Goal: Task Accomplishment & Management: Complete application form

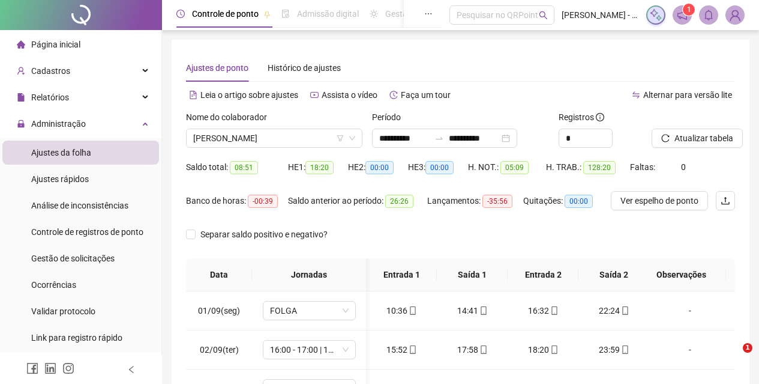
click at [257, 140] on span "[PERSON_NAME]" at bounding box center [274, 138] width 162 height 18
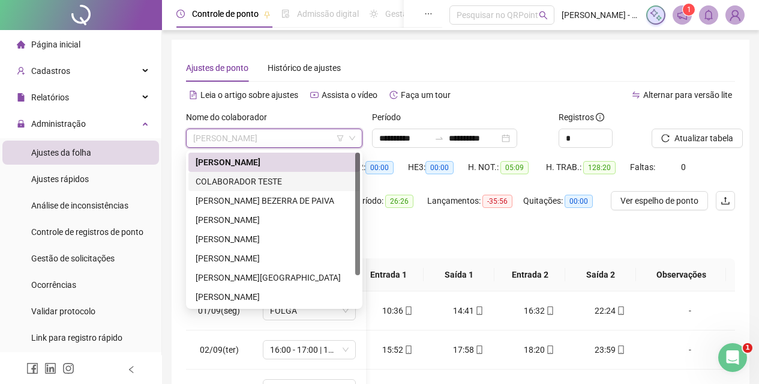
click at [268, 193] on div "[PERSON_NAME] COLABORADOR TESTE [PERSON_NAME] BEZERRA DE PAIVA [PERSON_NAME] BE…" at bounding box center [274, 248] width 172 height 192
click at [268, 193] on div "[PERSON_NAME] BEZERRA DE PAIVA" at bounding box center [274, 200] width 172 height 19
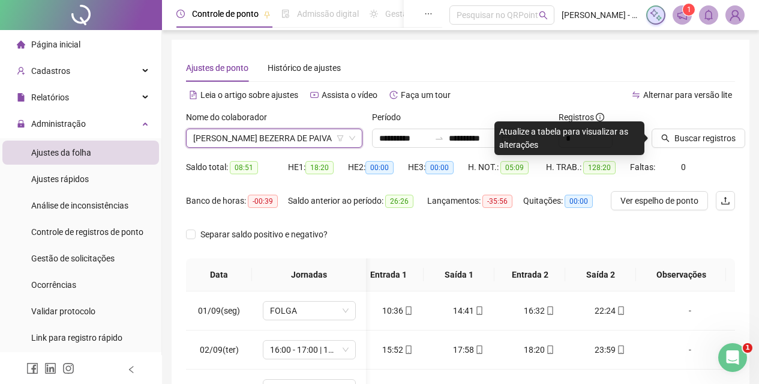
drag, startPoint x: 599, startPoint y: 79, endPoint x: 600, endPoint y: 86, distance: 7.2
click at [600, 83] on div "**********" at bounding box center [460, 300] width 549 height 493
click at [668, 135] on icon "search" at bounding box center [665, 138] width 8 height 8
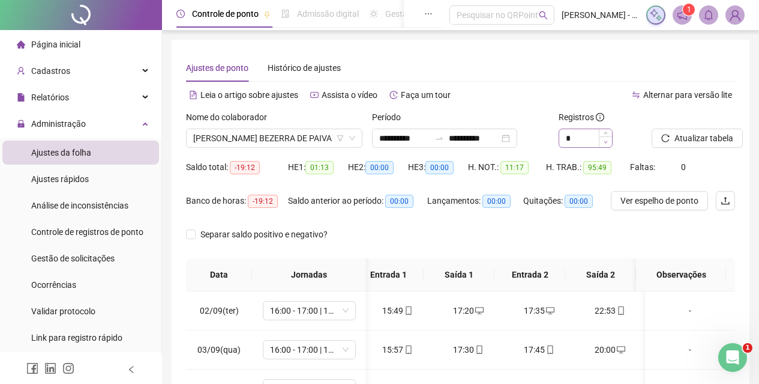
scroll to position [0, 4]
click at [615, 131] on div "*" at bounding box center [600, 137] width 83 height 19
click at [611, 132] on span "Increase Value" at bounding box center [605, 134] width 13 height 11
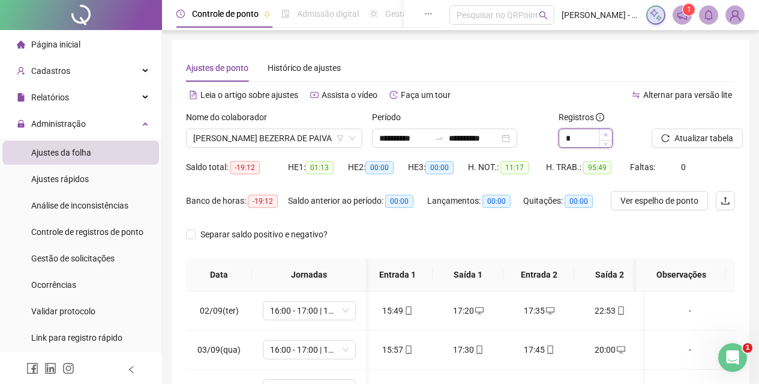
click at [611, 132] on span "Increase Value" at bounding box center [605, 134] width 13 height 11
type input "**"
click at [611, 132] on span "Increase Value" at bounding box center [605, 134] width 13 height 11
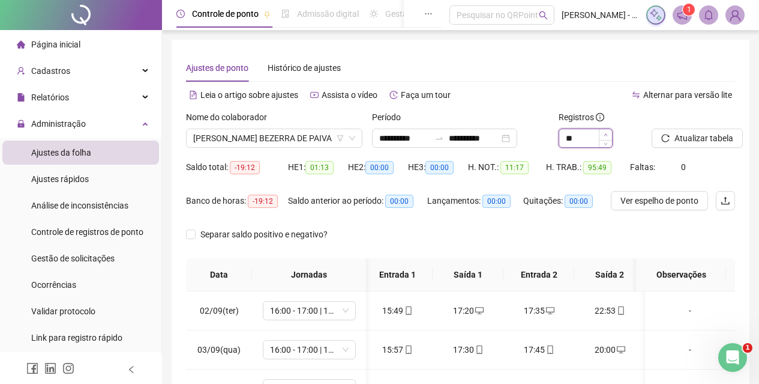
click at [611, 132] on span "Increase Value" at bounding box center [605, 134] width 13 height 11
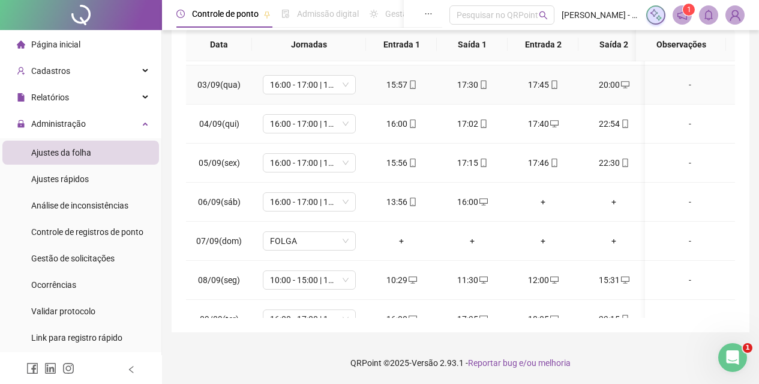
scroll to position [0, 0]
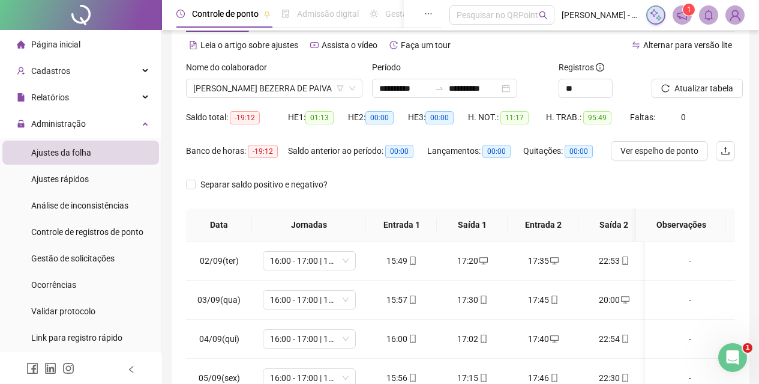
click at [285, 100] on div "Nome do colaborador [PERSON_NAME] [PERSON_NAME]" at bounding box center [274, 84] width 186 height 47
click at [307, 83] on span "[PERSON_NAME] BEZERRA DE PAIVA" at bounding box center [274, 88] width 162 height 18
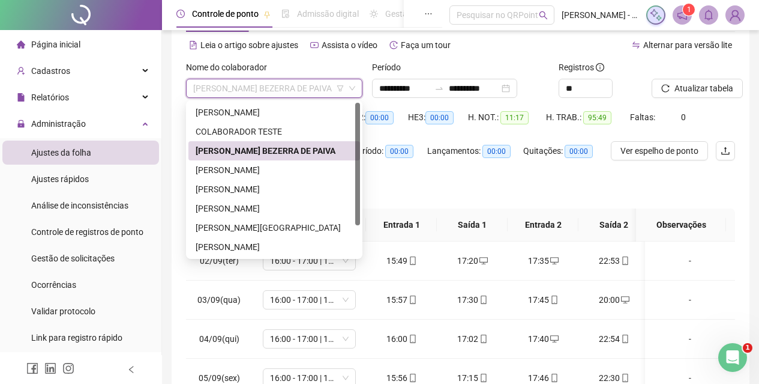
click at [243, 160] on div "[PERSON_NAME] BEZERRA DE PAIVA" at bounding box center [274, 150] width 172 height 19
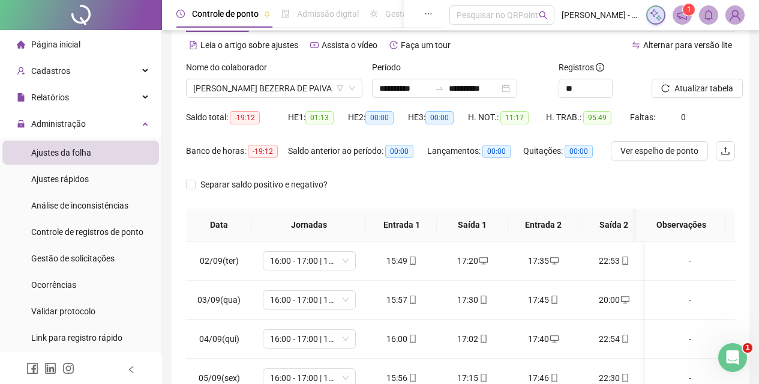
click at [265, 78] on div "Nome do colaborador" at bounding box center [274, 70] width 176 height 18
click at [271, 88] on span "[PERSON_NAME] BEZERRA DE PAIVA" at bounding box center [274, 88] width 162 height 18
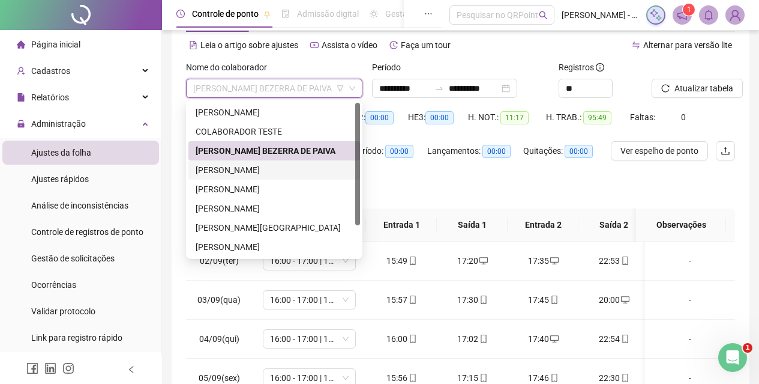
click at [275, 166] on div "[PERSON_NAME]" at bounding box center [274, 169] width 157 height 13
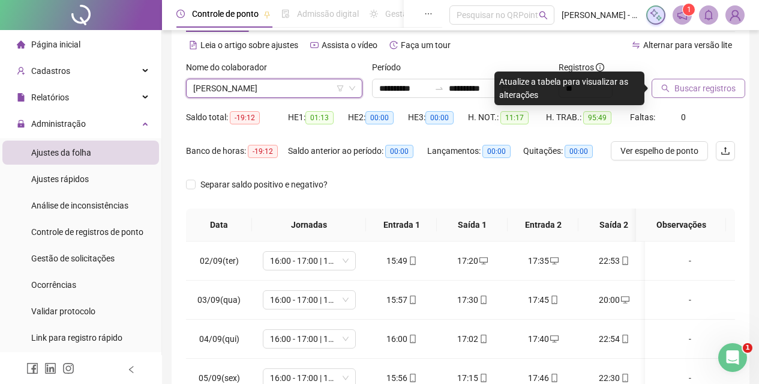
click at [694, 94] on span "Buscar registros" at bounding box center [705, 88] width 61 height 13
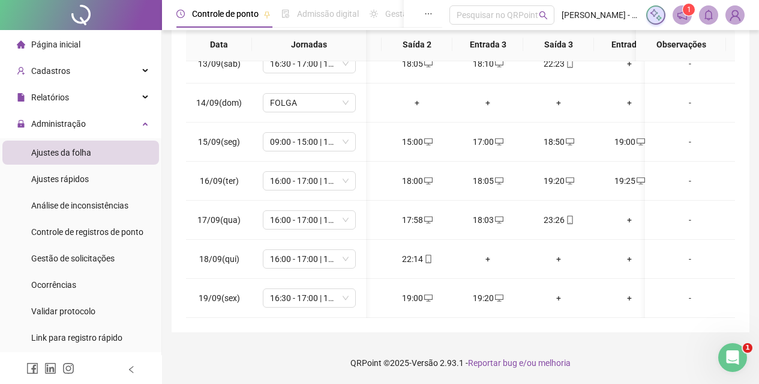
scroll to position [0, 224]
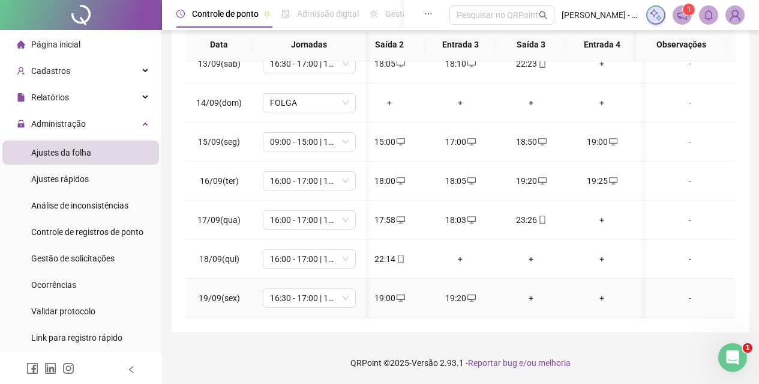
click at [532, 291] on div "+" at bounding box center [531, 297] width 52 height 13
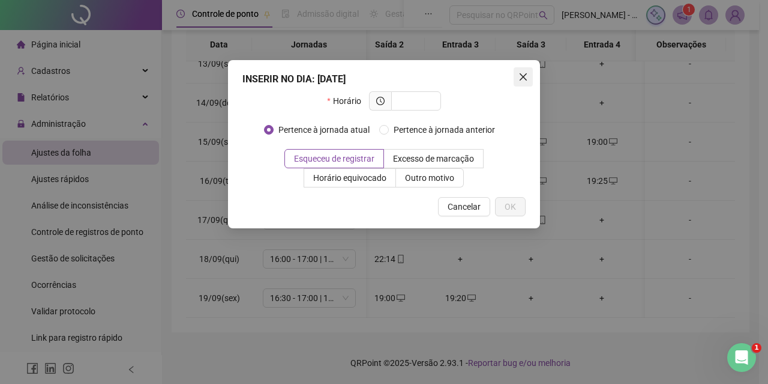
click at [520, 76] on icon "close" at bounding box center [524, 77] width 10 height 10
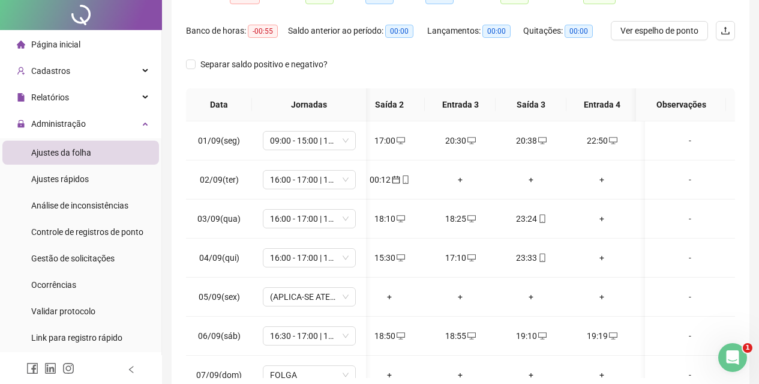
scroll to position [0, 0]
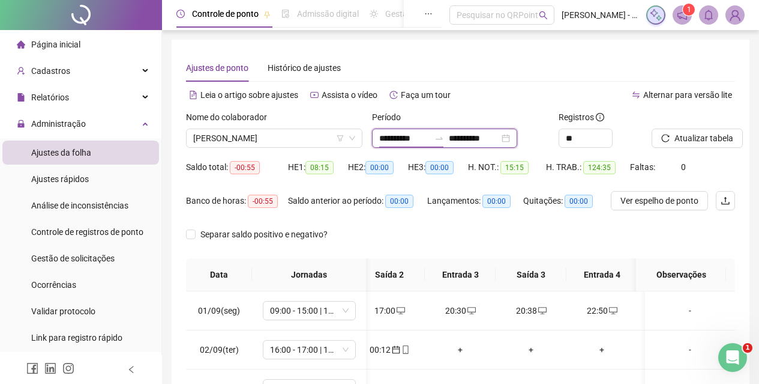
click at [430, 134] on input "**********" at bounding box center [404, 137] width 50 height 13
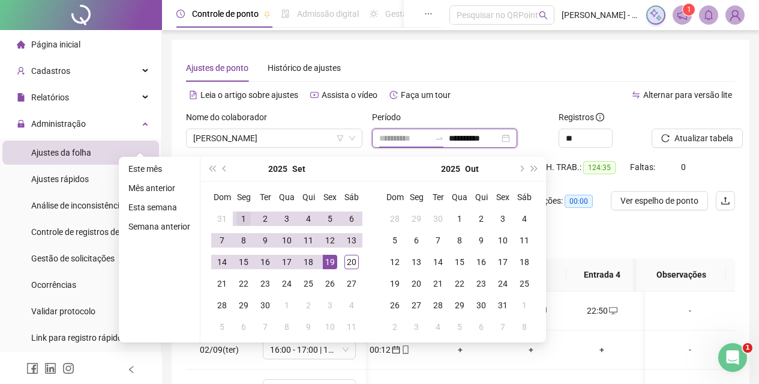
type input "**********"
click at [233, 215] on td "1" at bounding box center [244, 219] width 22 height 22
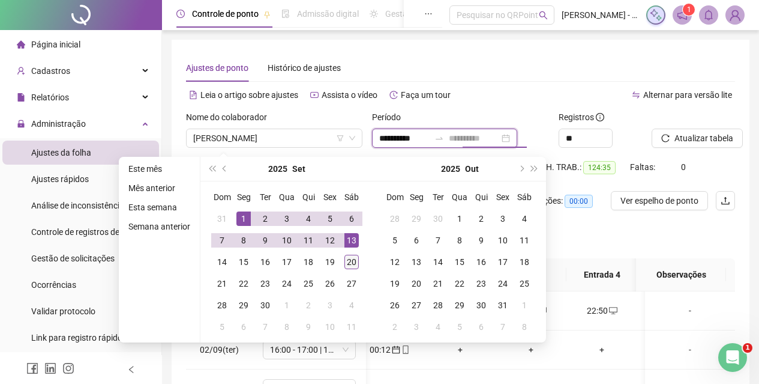
type input "**********"
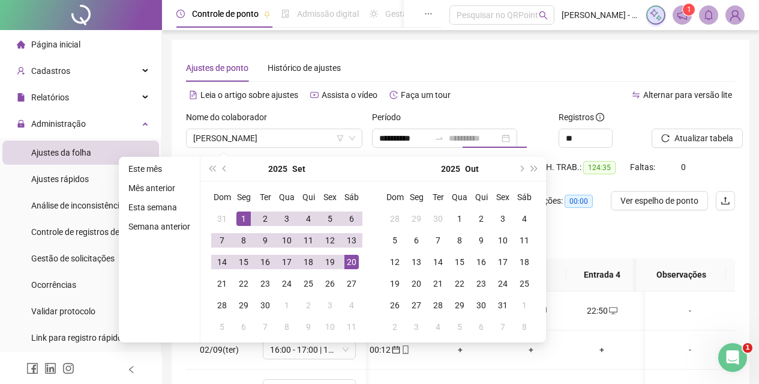
click at [352, 264] on div "20" at bounding box center [351, 261] width 14 height 14
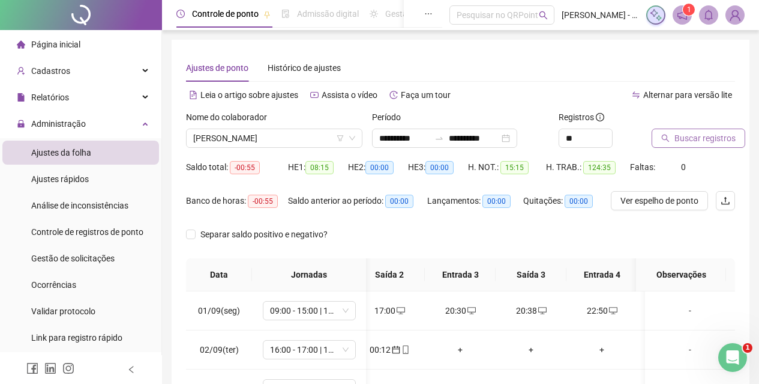
click at [663, 141] on icon "search" at bounding box center [665, 138] width 8 height 8
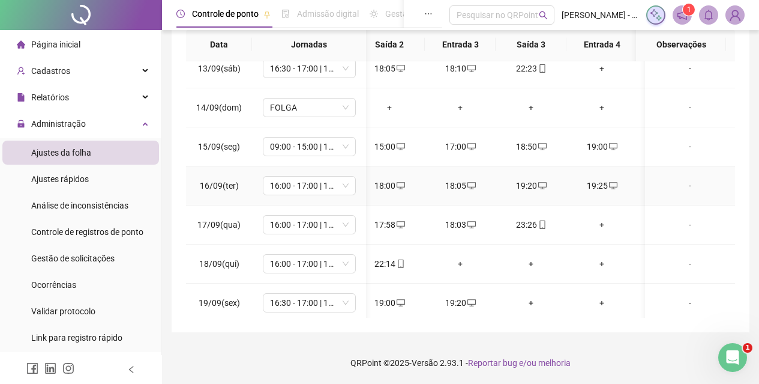
scroll to position [533, 224]
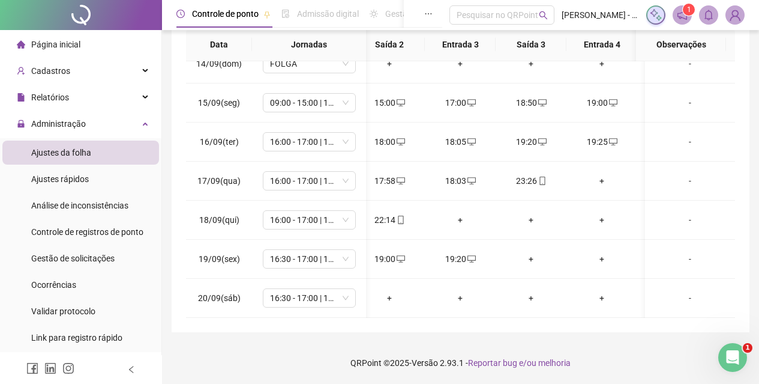
drag, startPoint x: 447, startPoint y: 318, endPoint x: 414, endPoint y: 313, distance: 32.9
click at [416, 314] on div "**********" at bounding box center [461, 71] width 578 height 522
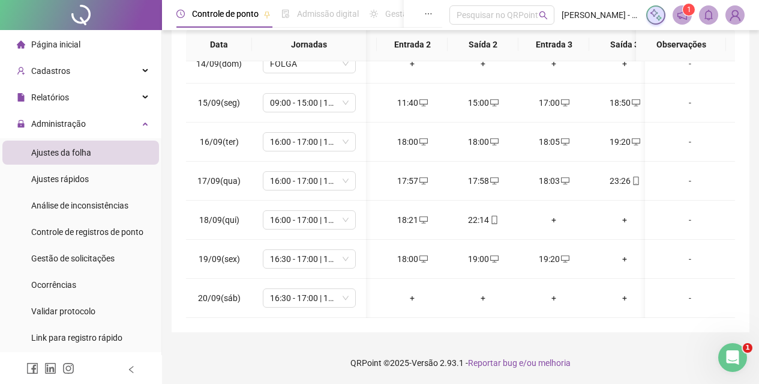
scroll to position [0, 0]
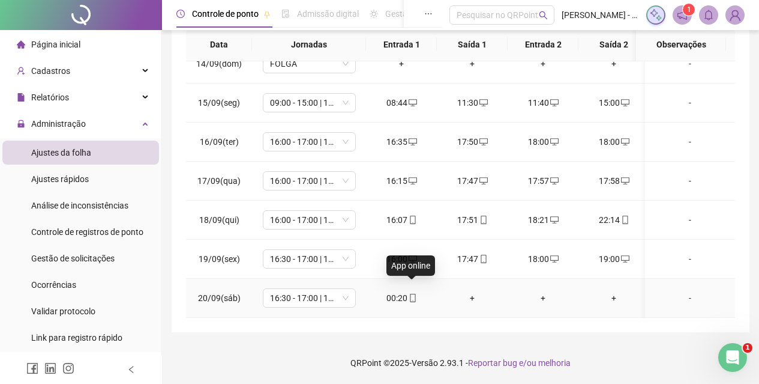
click at [414, 293] on icon "mobile" at bounding box center [413, 297] width 8 height 8
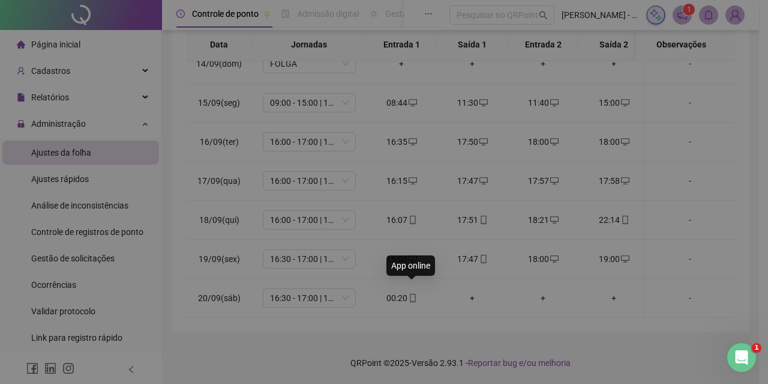
type input "**********"
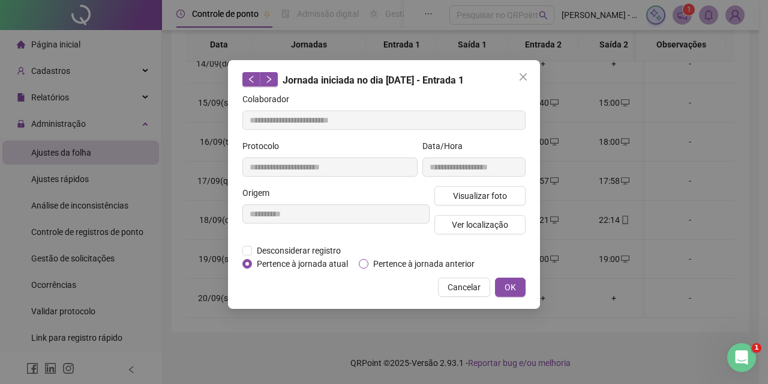
click at [392, 259] on span "Pertence à jornada anterior" at bounding box center [423, 263] width 111 height 13
click at [516, 285] on span "OK" at bounding box center [510, 286] width 11 height 13
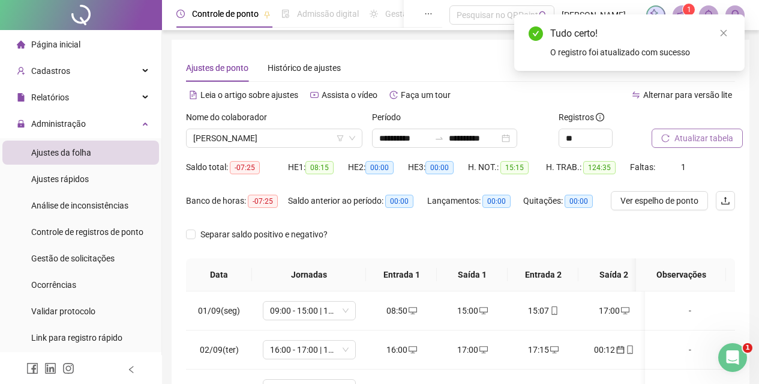
click at [679, 128] on button "Atualizar tabela" at bounding box center [697, 137] width 91 height 19
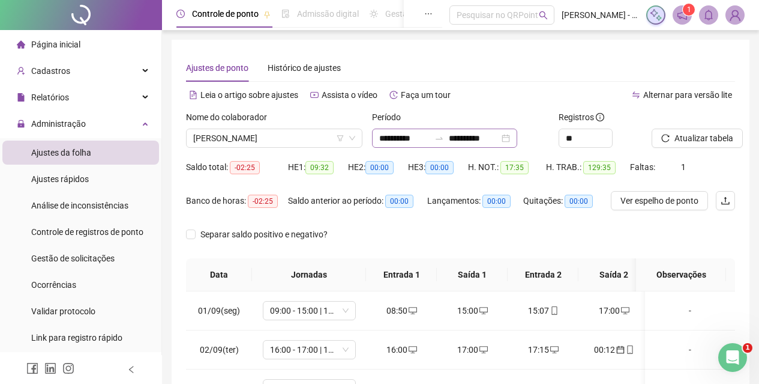
click at [475, 145] on div "**********" at bounding box center [444, 137] width 145 height 19
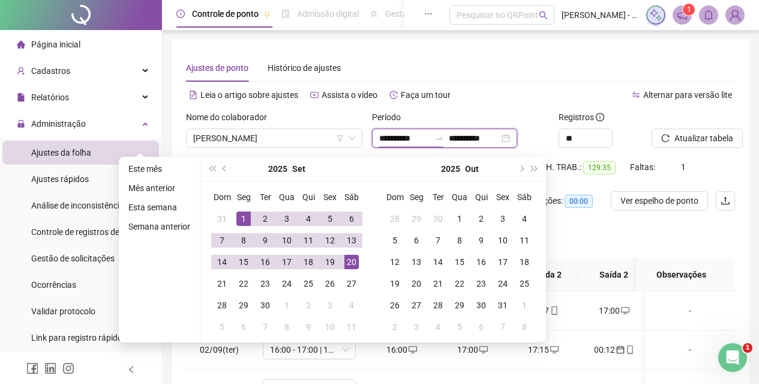
click at [449, 137] on div at bounding box center [439, 138] width 19 height 10
click at [331, 138] on span "[PERSON_NAME]" at bounding box center [274, 138] width 162 height 18
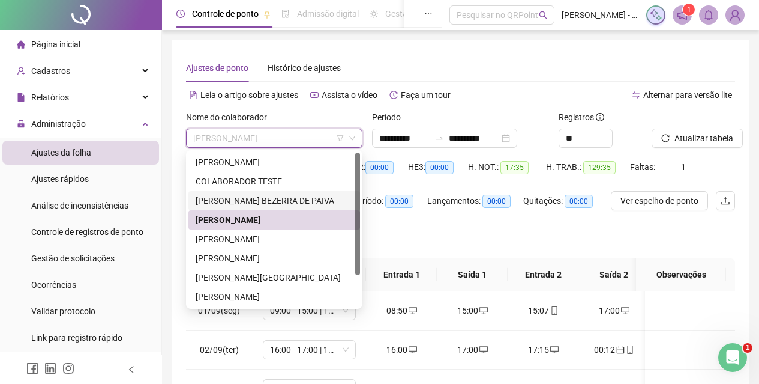
click at [228, 199] on div "[PERSON_NAME] BEZERRA DE PAIVA" at bounding box center [274, 200] width 157 height 13
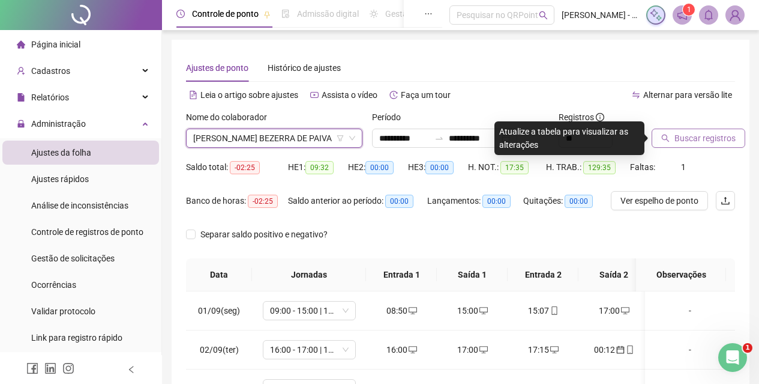
click at [724, 147] on button "Buscar registros" at bounding box center [699, 137] width 94 height 19
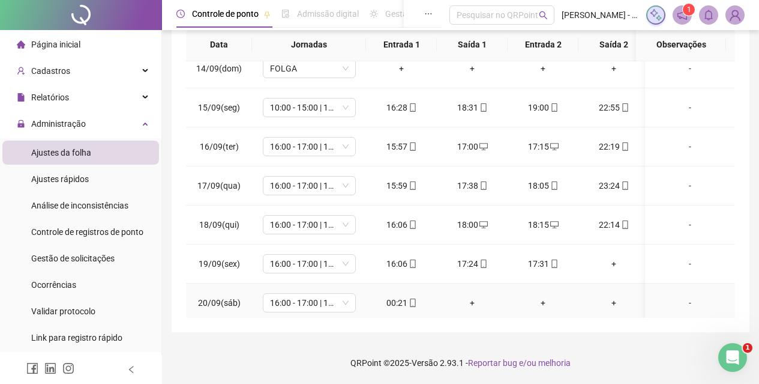
scroll to position [494, 0]
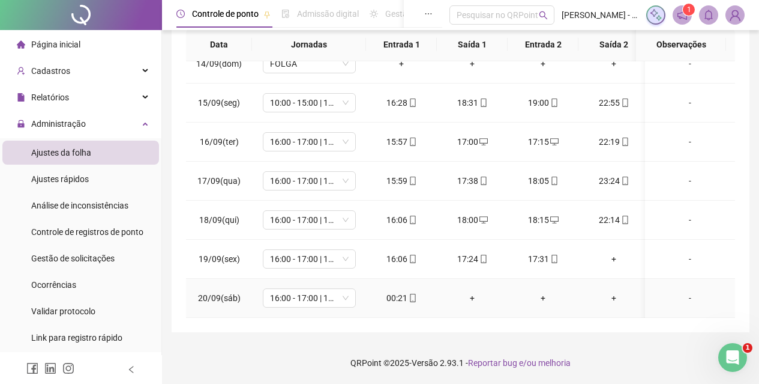
click at [409, 293] on icon "mobile" at bounding box center [413, 297] width 8 height 8
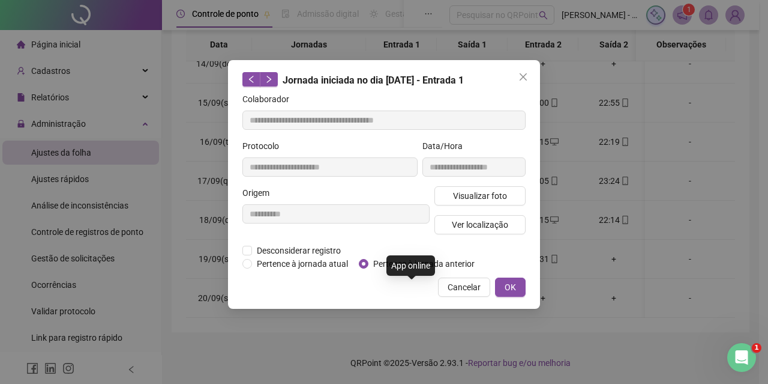
type input "**********"
click at [394, 266] on span "Pertence à jornada anterior" at bounding box center [423, 263] width 111 height 13
click at [513, 287] on span "OK" at bounding box center [510, 286] width 11 height 13
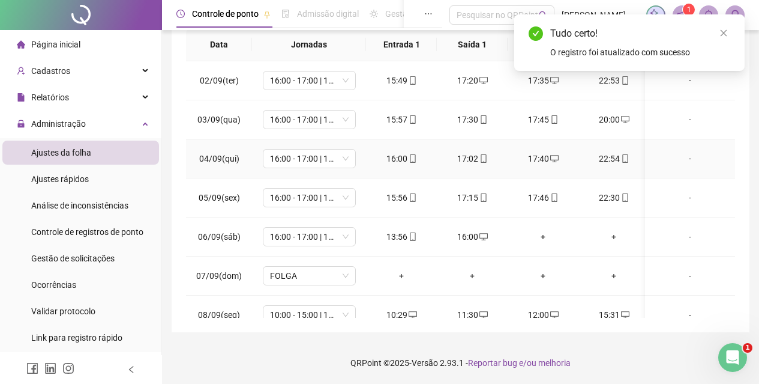
scroll to position [0, 0]
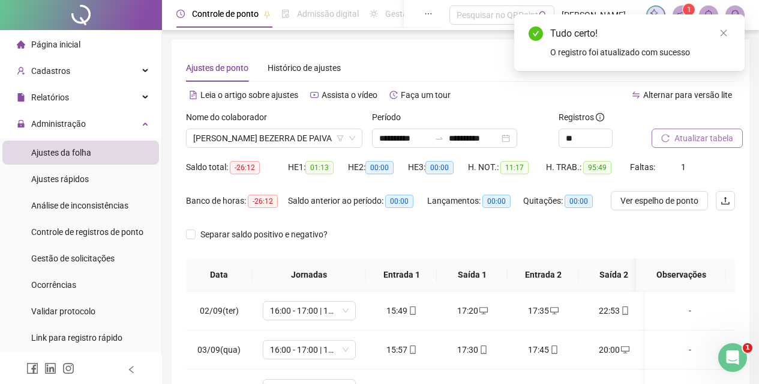
click at [692, 136] on button "Atualizar tabela" at bounding box center [697, 137] width 91 height 19
click at [393, 134] on input "**********" at bounding box center [404, 137] width 50 height 13
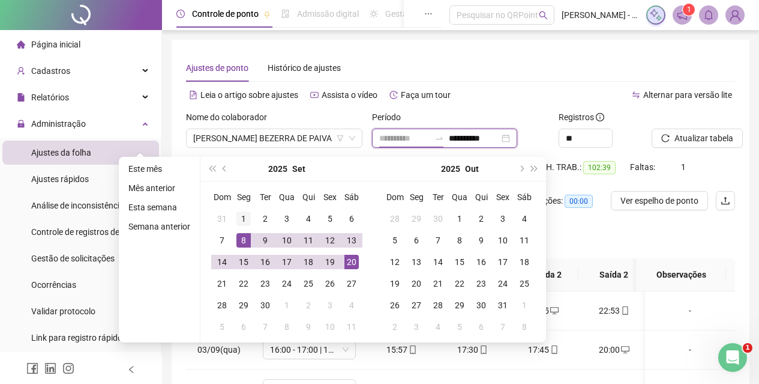
type input "**********"
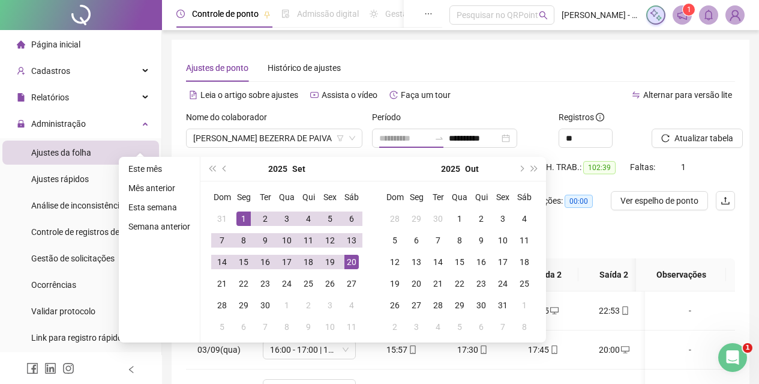
click at [238, 215] on div "1" at bounding box center [243, 218] width 14 height 14
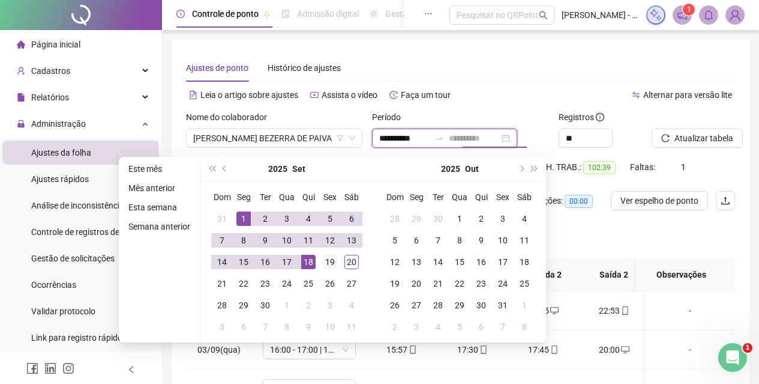
type input "**********"
click at [321, 253] on td "19" at bounding box center [330, 262] width 22 height 22
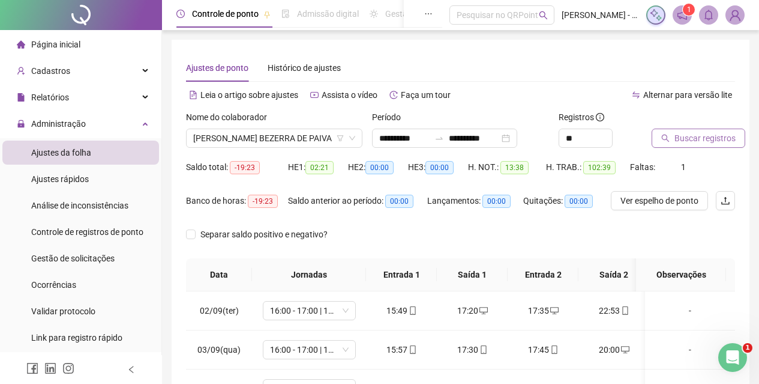
click at [673, 129] on button "Buscar registros" at bounding box center [699, 137] width 94 height 19
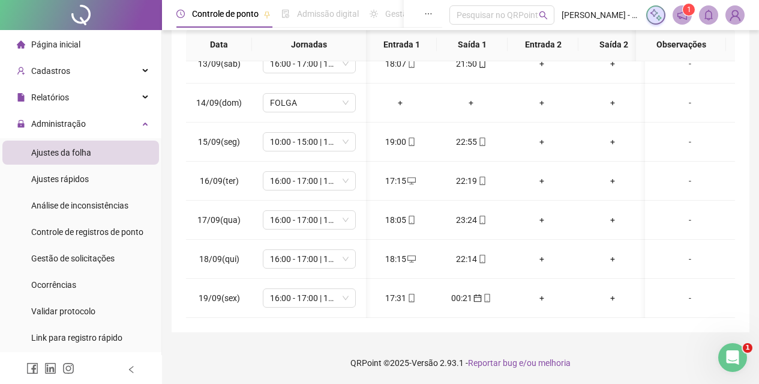
scroll to position [0, 143]
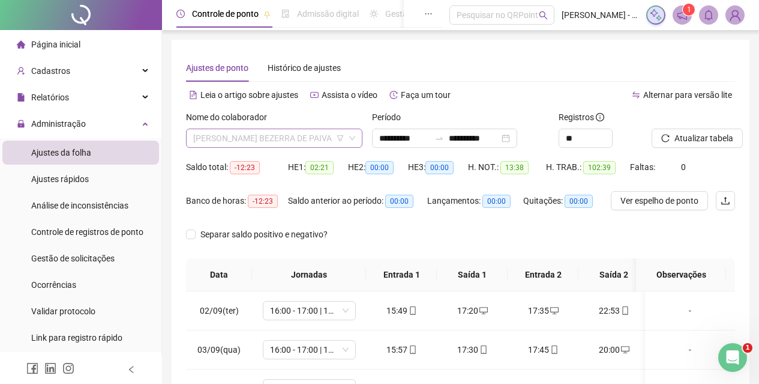
drag, startPoint x: 301, startPoint y: 131, endPoint x: 304, endPoint y: 142, distance: 10.6
click at [304, 137] on span "[PERSON_NAME] BEZERRA DE PAIVA" at bounding box center [274, 138] width 162 height 18
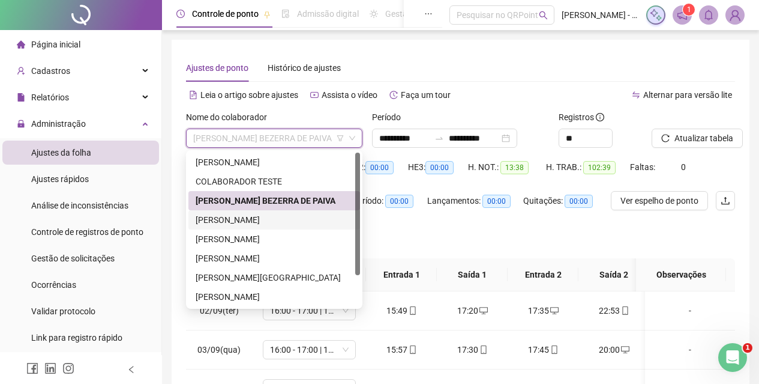
click at [293, 224] on div "[PERSON_NAME]" at bounding box center [274, 219] width 157 height 13
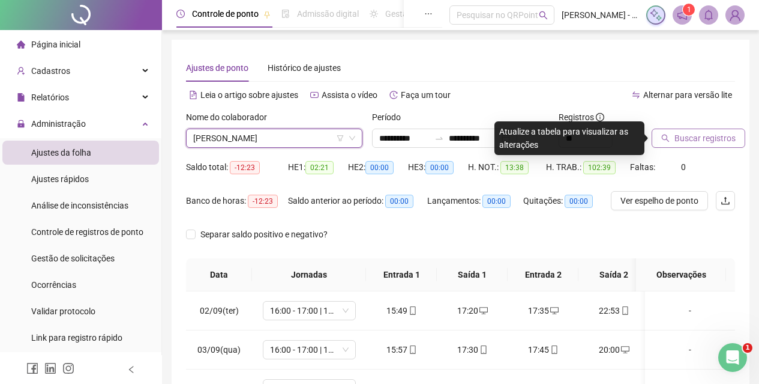
click at [695, 142] on span "Buscar registros" at bounding box center [705, 137] width 61 height 13
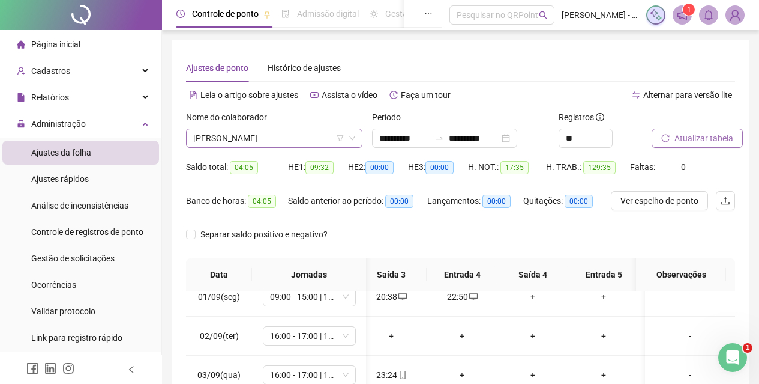
scroll to position [0, 364]
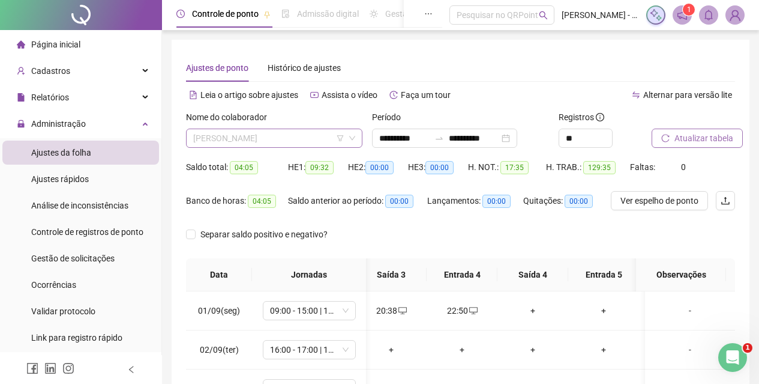
click at [282, 128] on div "[PERSON_NAME]" at bounding box center [274, 137] width 176 height 19
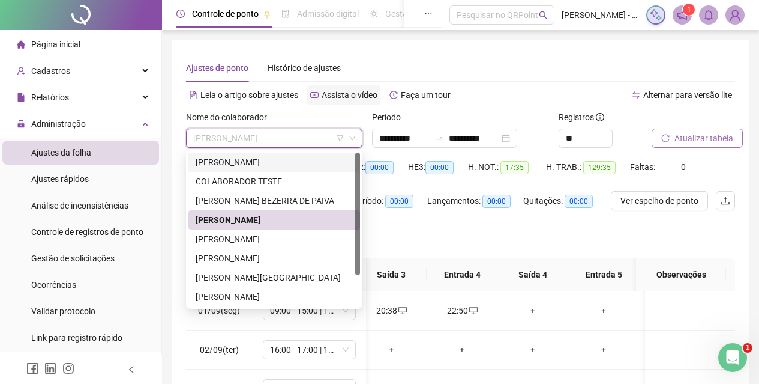
click at [329, 94] on span "Assista o vídeo" at bounding box center [350, 95] width 56 height 10
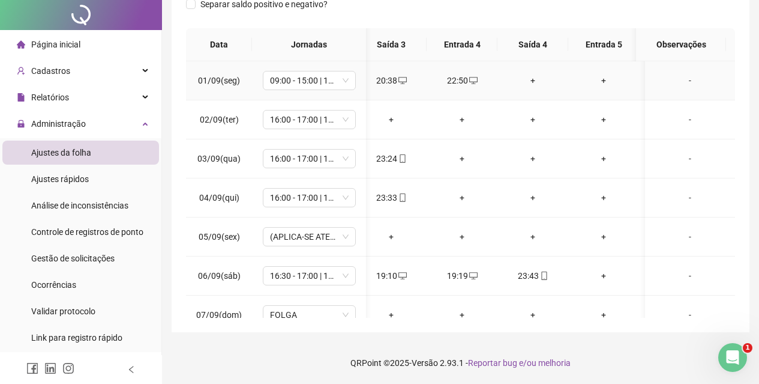
scroll to position [0, 0]
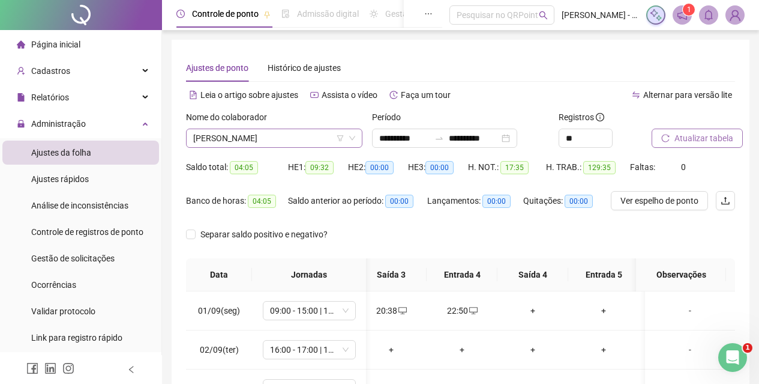
click at [330, 136] on span "[PERSON_NAME]" at bounding box center [274, 138] width 162 height 18
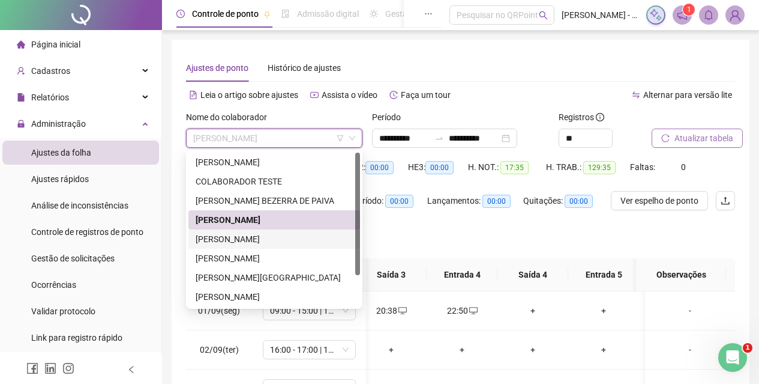
click at [281, 239] on div "[PERSON_NAME]" at bounding box center [274, 238] width 157 height 13
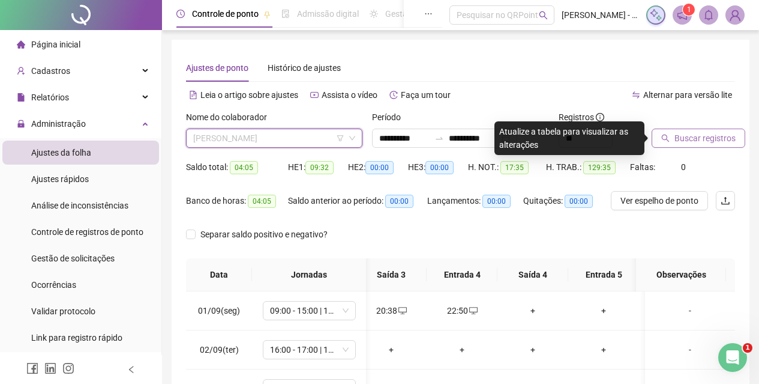
click at [248, 133] on span "[PERSON_NAME]" at bounding box center [274, 138] width 162 height 18
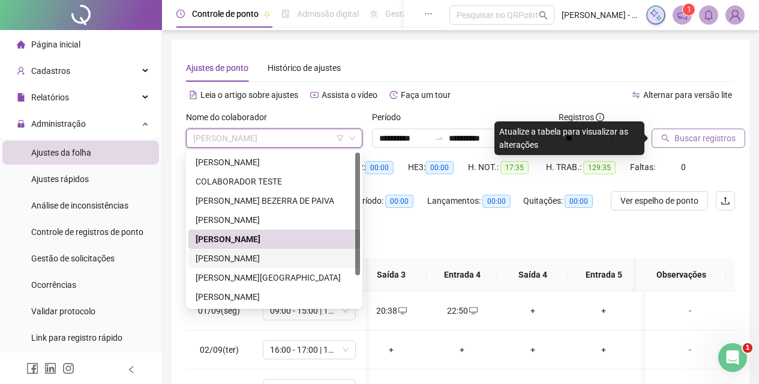
click at [266, 259] on div "[PERSON_NAME]" at bounding box center [274, 257] width 157 height 13
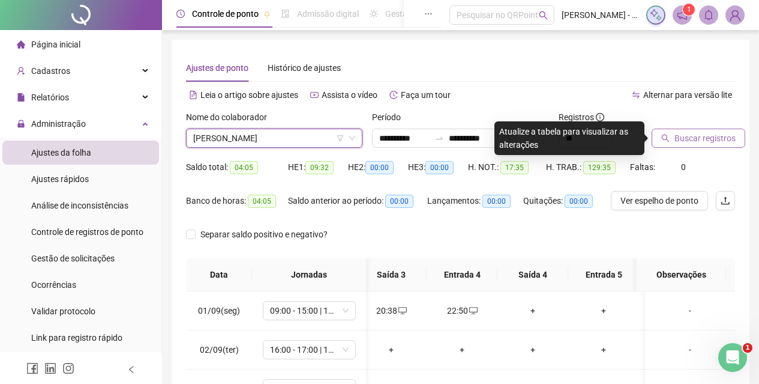
click at [724, 130] on button "Buscar registros" at bounding box center [699, 137] width 94 height 19
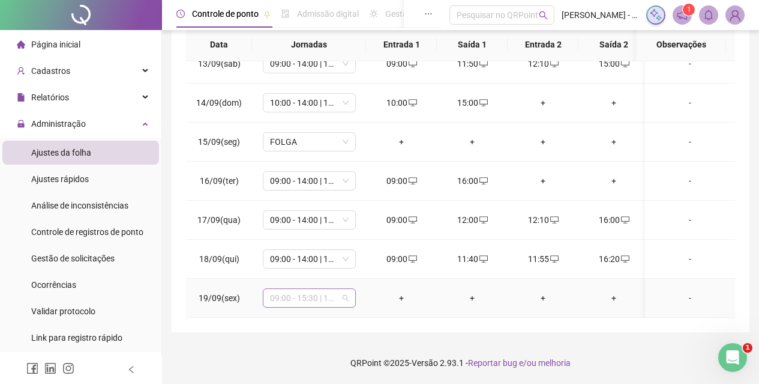
click at [290, 289] on span "09:00 - 15:30 | 17:00 - 21:30" at bounding box center [309, 298] width 79 height 18
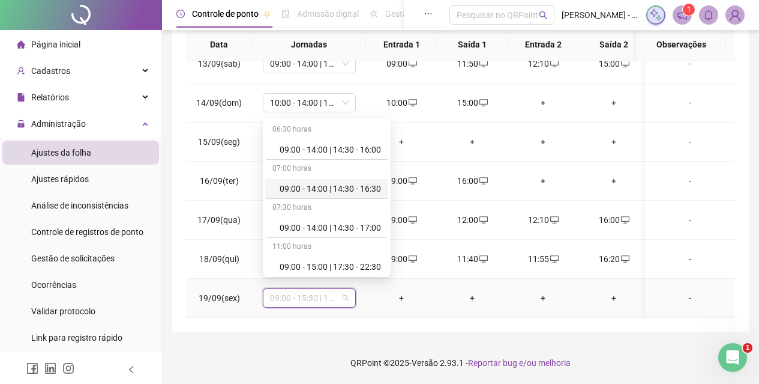
scroll to position [170, 0]
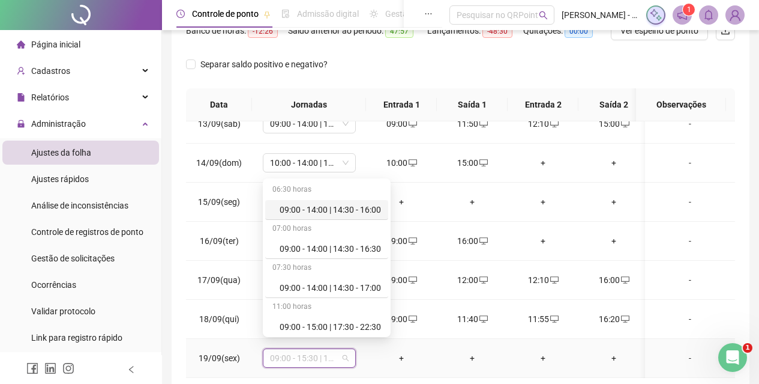
click at [343, 208] on div "09:00 - 14:00 | 14:30 - 16:00" at bounding box center [330, 209] width 101 height 13
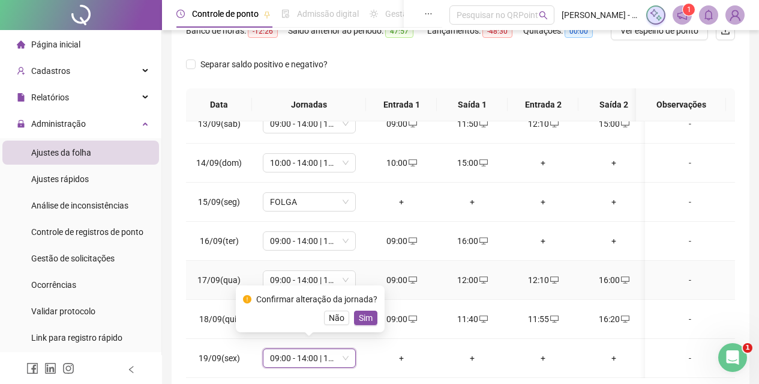
scroll to position [230, 0]
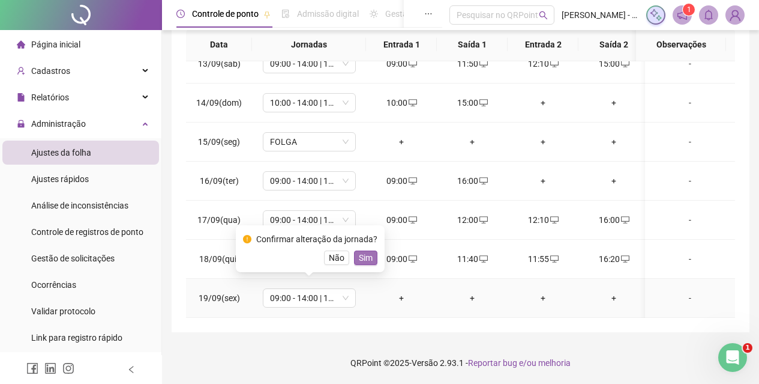
click at [366, 261] on span "Sim" at bounding box center [366, 257] width 14 height 13
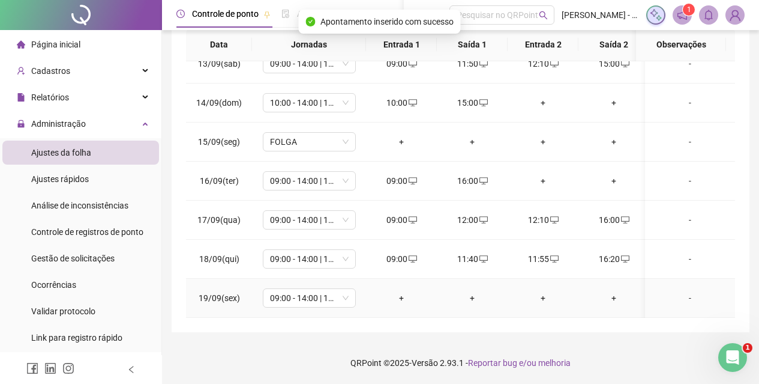
click at [400, 291] on div "+" at bounding box center [402, 297] width 52 height 13
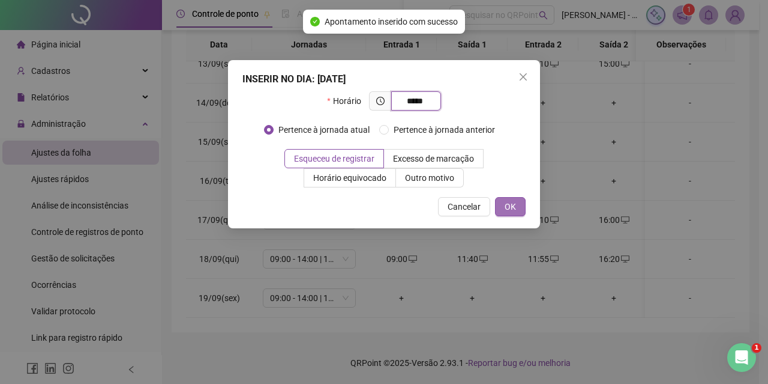
type input "*****"
click at [516, 197] on button "OK" at bounding box center [510, 206] width 31 height 19
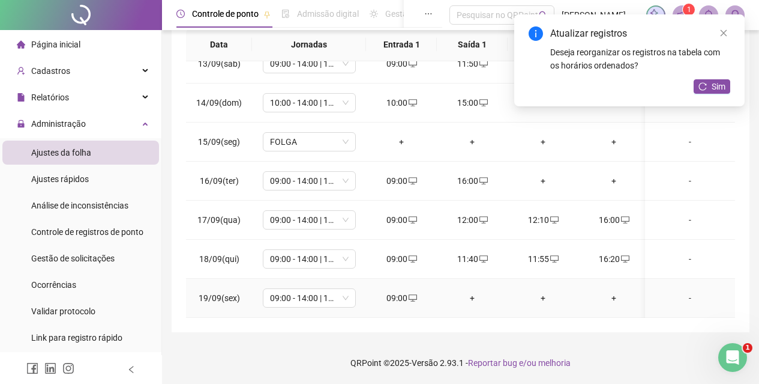
click at [475, 291] on div "+" at bounding box center [473, 297] width 52 height 13
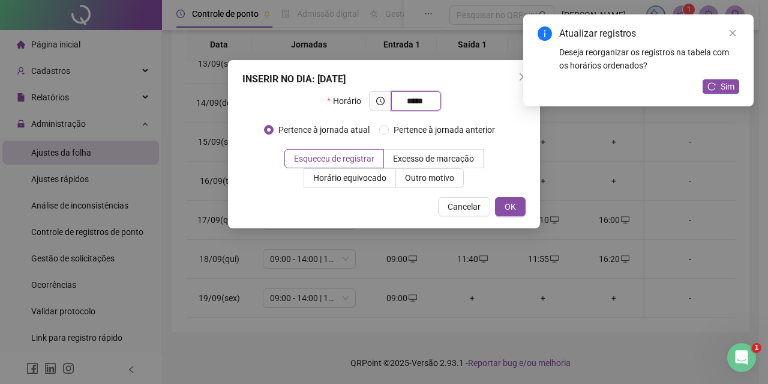
type input "*****"
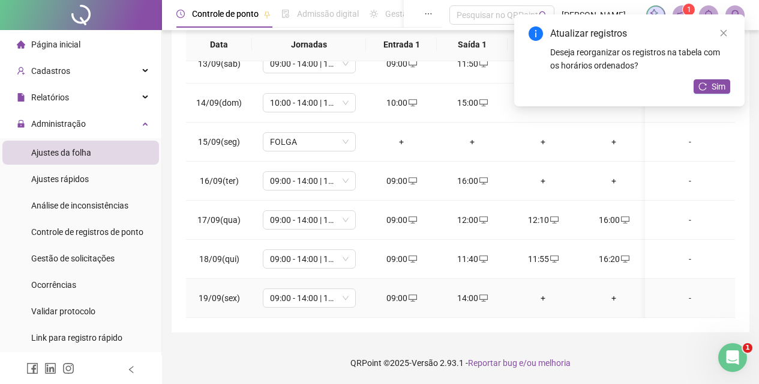
click at [543, 291] on div "+" at bounding box center [543, 297] width 52 height 13
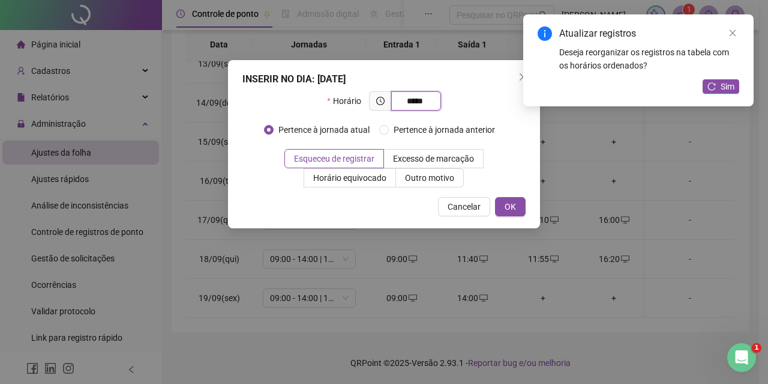
type input "*****"
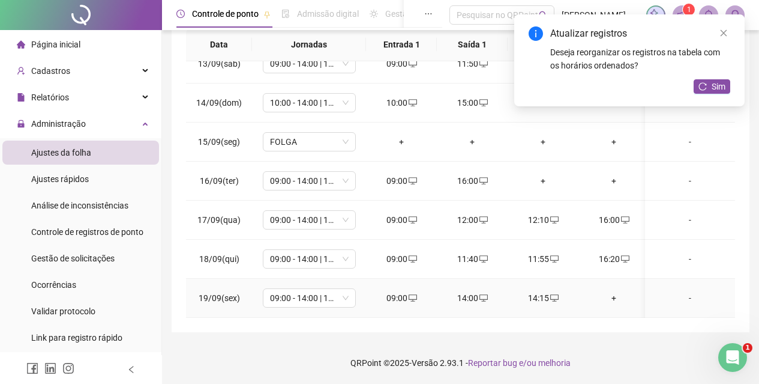
click at [619, 293] on div "+" at bounding box center [614, 297] width 52 height 13
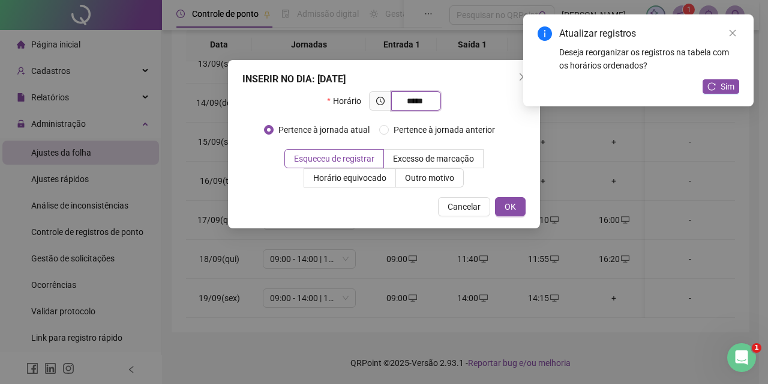
type input "*****"
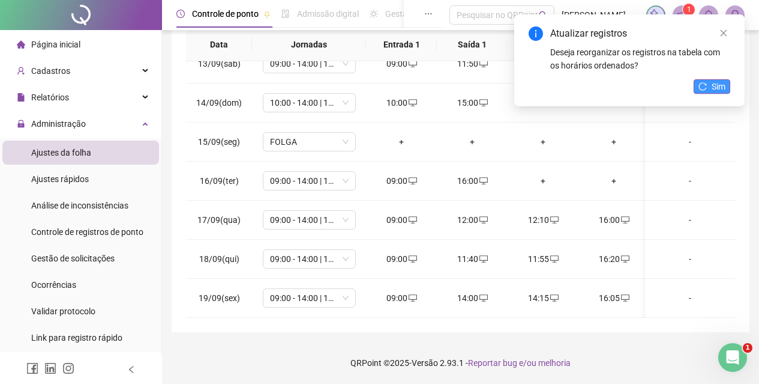
click at [711, 86] on button "Sim" at bounding box center [712, 86] width 37 height 14
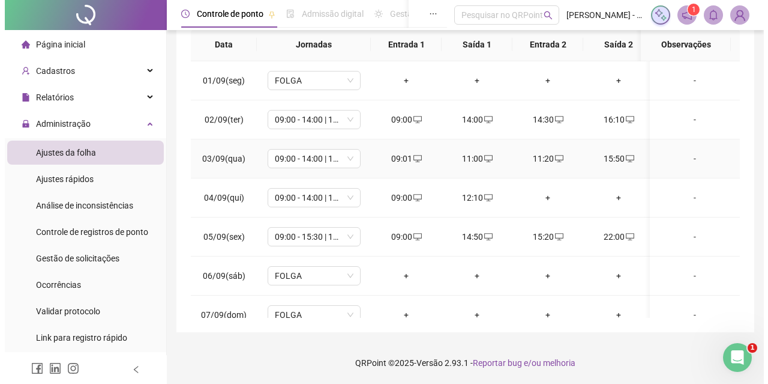
scroll to position [0, 0]
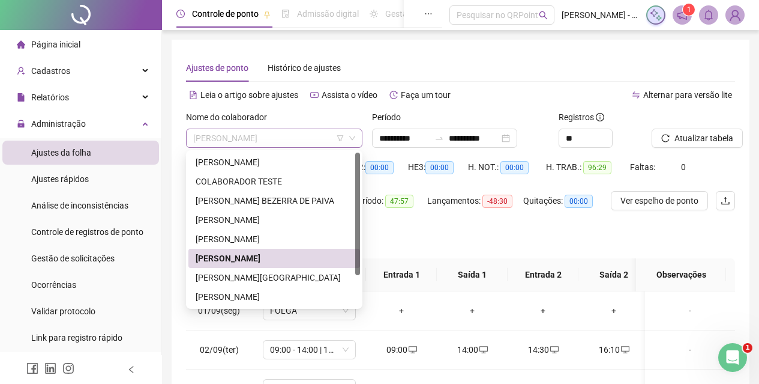
click at [295, 128] on div "[PERSON_NAME]" at bounding box center [274, 137] width 176 height 19
click at [305, 275] on div "[PERSON_NAME][GEOGRAPHIC_DATA]" at bounding box center [274, 277] width 157 height 13
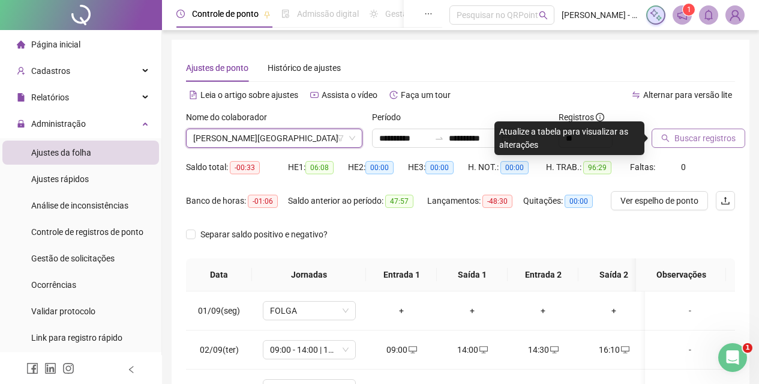
click at [720, 131] on button "Buscar registros" at bounding box center [699, 137] width 94 height 19
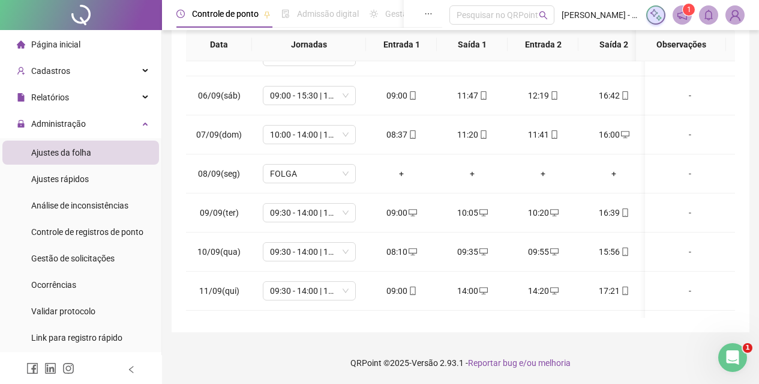
scroll to position [494, 0]
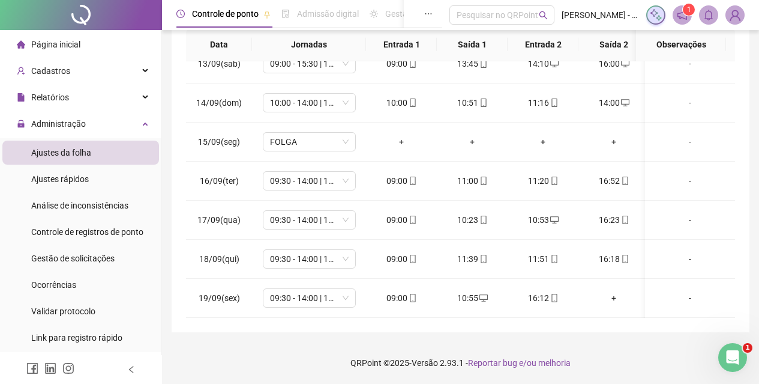
drag, startPoint x: 424, startPoint y: 321, endPoint x: 442, endPoint y: 325, distance: 17.8
click at [442, 325] on div "**********" at bounding box center [461, 71] width 578 height 522
click at [544, 291] on div "+" at bounding box center [543, 297] width 52 height 13
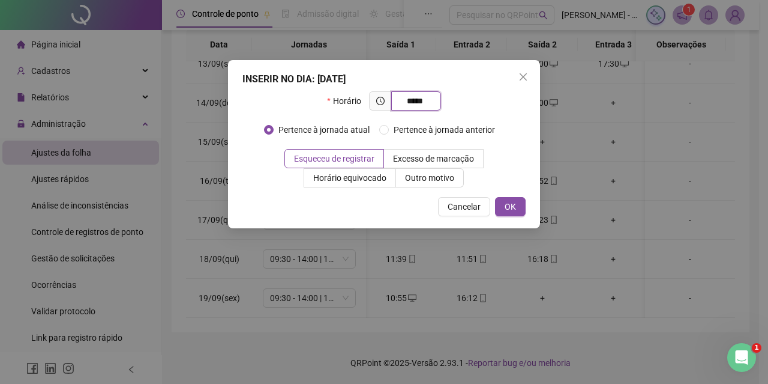
type input "*****"
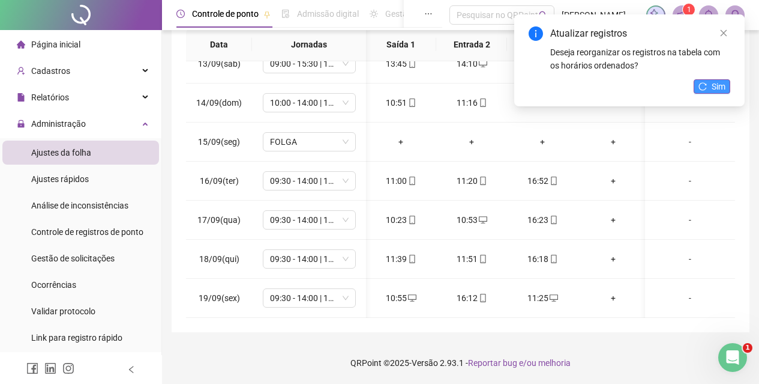
click at [706, 85] on icon "reload" at bounding box center [703, 86] width 8 height 8
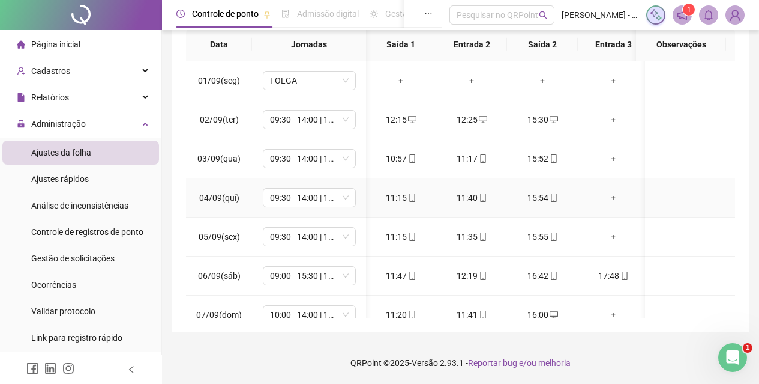
scroll to position [0, 0]
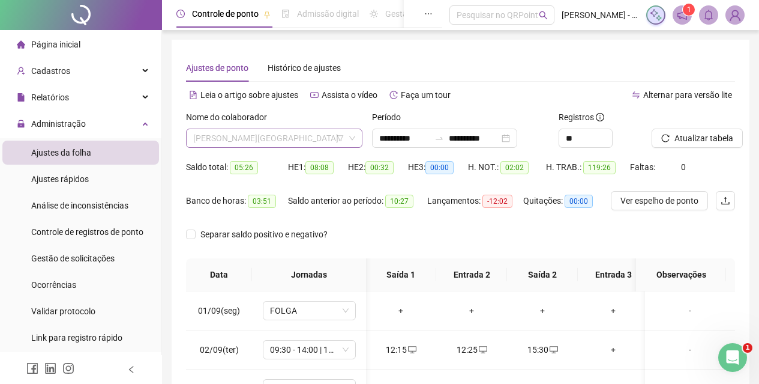
click at [258, 133] on span "[PERSON_NAME][GEOGRAPHIC_DATA]" at bounding box center [274, 138] width 162 height 18
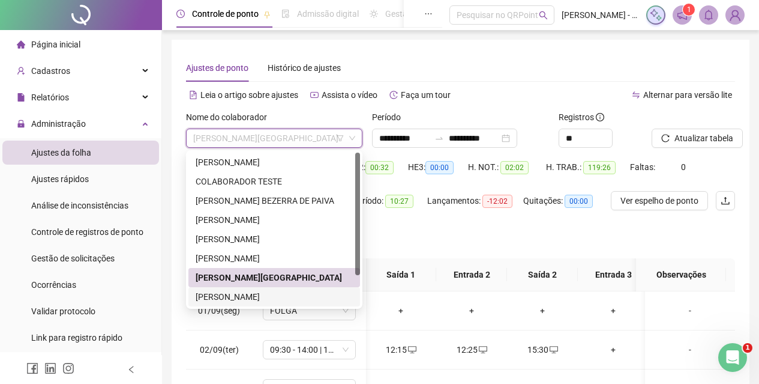
click at [280, 298] on div "[PERSON_NAME]" at bounding box center [274, 296] width 157 height 13
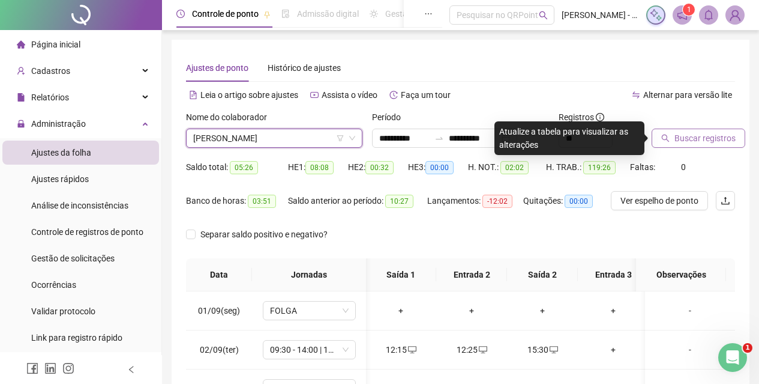
click at [704, 141] on span "Buscar registros" at bounding box center [705, 137] width 61 height 13
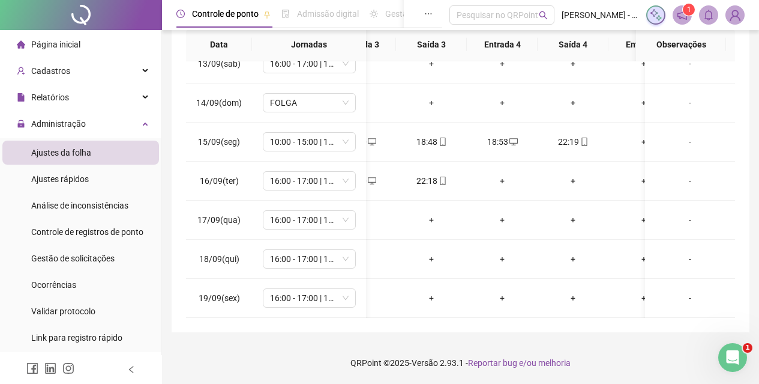
scroll to position [0, 328]
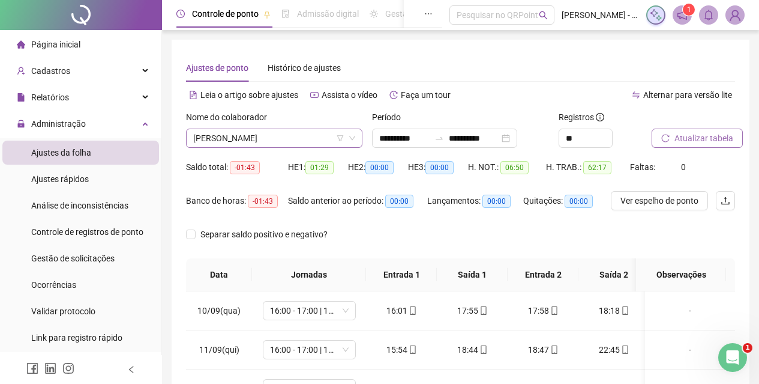
click at [261, 140] on span "[PERSON_NAME]" at bounding box center [274, 138] width 162 height 18
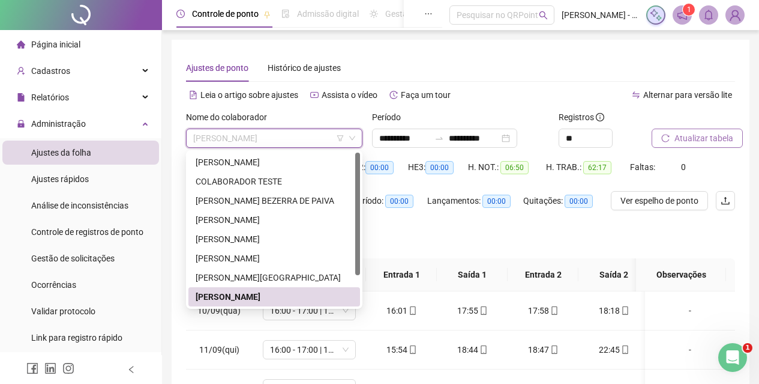
click at [268, 145] on span "[PERSON_NAME]" at bounding box center [274, 138] width 162 height 18
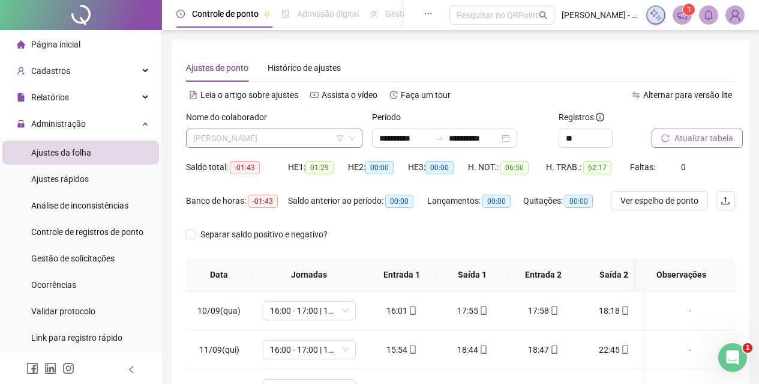
click at [239, 135] on span "[PERSON_NAME]" at bounding box center [274, 138] width 162 height 18
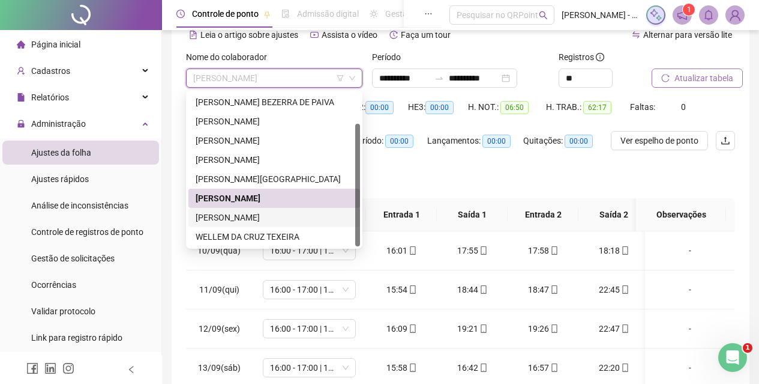
click at [234, 219] on div "[PERSON_NAME]" at bounding box center [274, 217] width 157 height 13
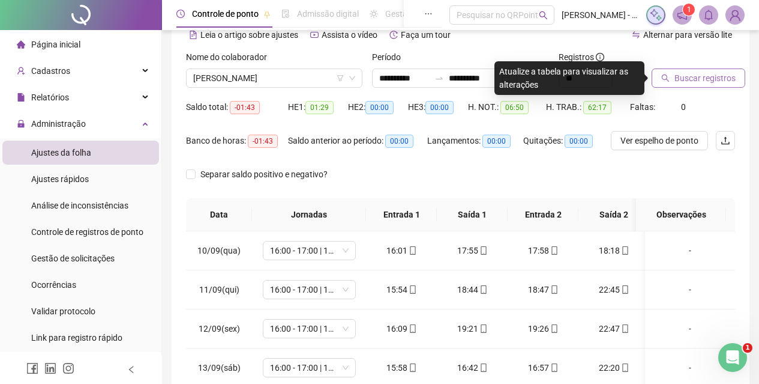
click at [682, 80] on span "Buscar registros" at bounding box center [705, 77] width 61 height 13
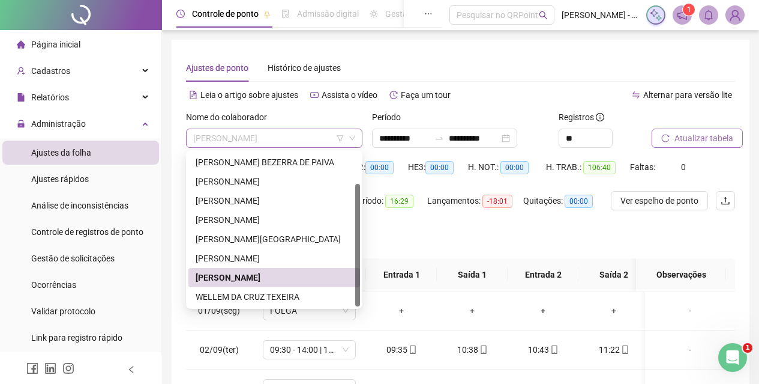
click at [298, 131] on span "[PERSON_NAME]" at bounding box center [274, 138] width 162 height 18
click at [277, 292] on div "WELLEM DA CRUZ TEXEIRA" at bounding box center [274, 296] width 157 height 13
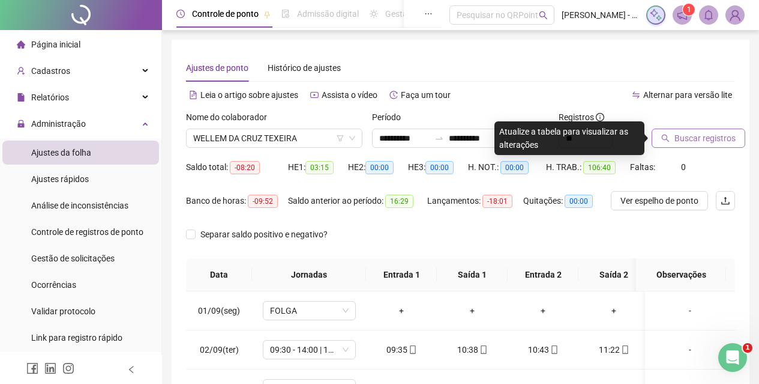
click at [706, 136] on span "Buscar registros" at bounding box center [705, 137] width 61 height 13
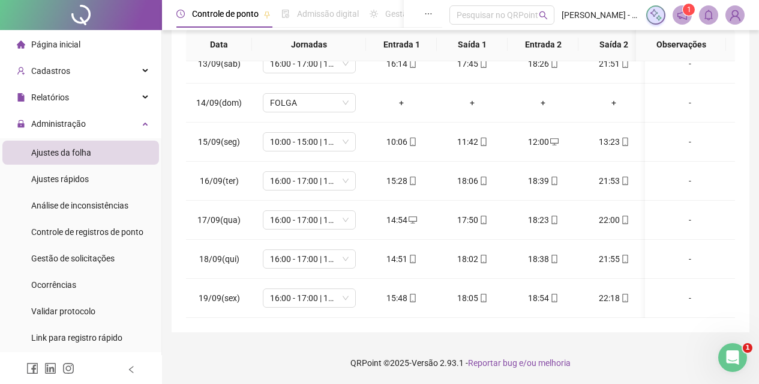
drag, startPoint x: 438, startPoint y: 318, endPoint x: 431, endPoint y: 314, distance: 7.5
click at [432, 315] on div "**********" at bounding box center [461, 71] width 578 height 522
